Goal: Navigation & Orientation: Go to known website

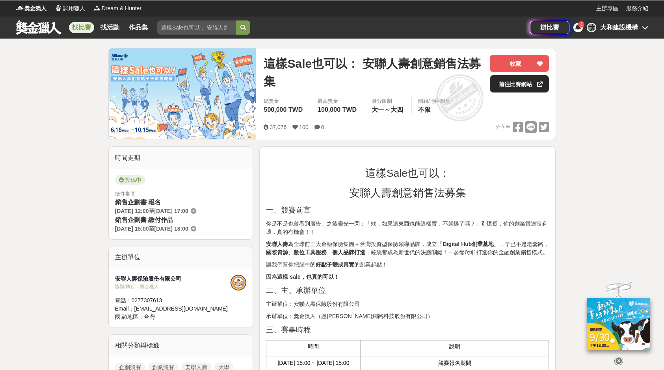
click at [522, 88] on link "前往比賽網站" at bounding box center [519, 83] width 59 height 17
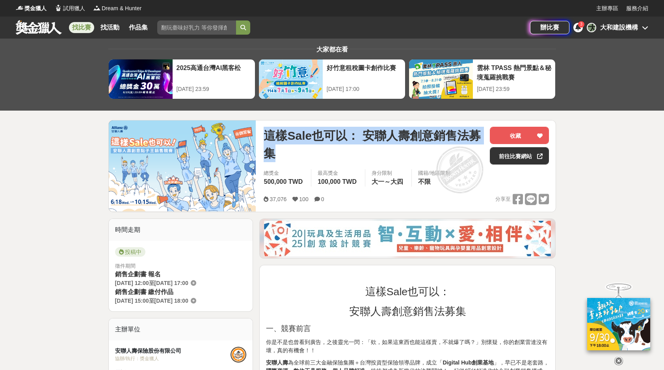
drag, startPoint x: 269, startPoint y: 135, endPoint x: 293, endPoint y: 161, distance: 35.7
click at [293, 161] on span "這樣Sale也可以： 安聯人壽創意銷售法募集" at bounding box center [374, 144] width 220 height 35
copy span "這樣Sale也可以： 安聯人壽創意銷售法募集"
